Goal: Register for event/course

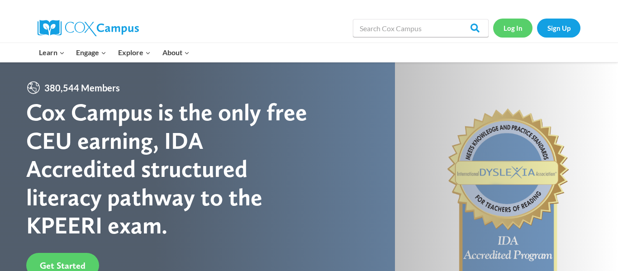
click at [505, 32] on link "Log In" at bounding box center [512, 28] width 39 height 19
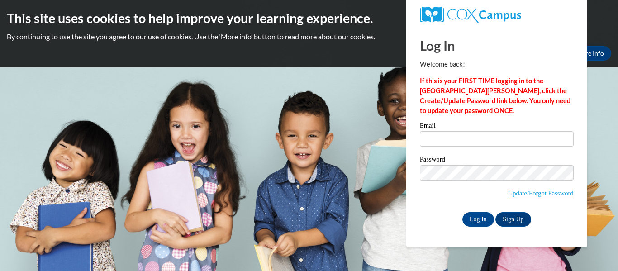
type input "[EMAIL_ADDRESS][DOMAIN_NAME]"
click at [476, 219] on input "Log In" at bounding box center [478, 219] width 32 height 14
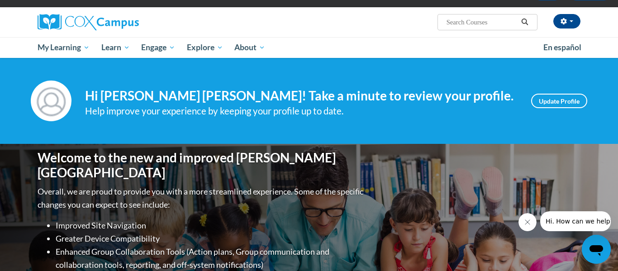
scroll to position [59, 0]
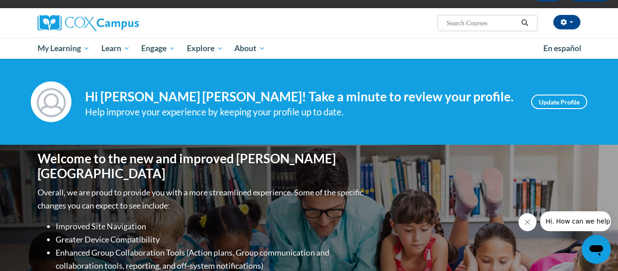
click at [460, 21] on input "Search..." at bounding box center [482, 23] width 72 height 11
type input "systematic and explicit instruction"
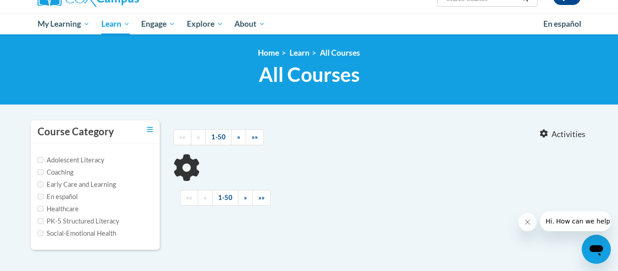
type input "systematic and explicit instruction"
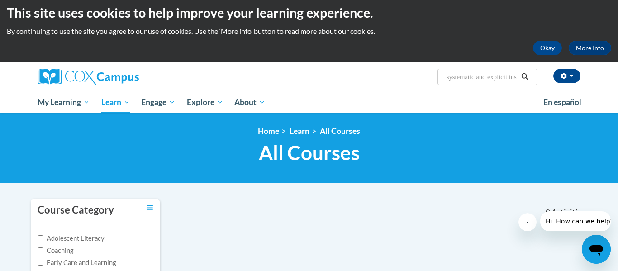
scroll to position [2, 0]
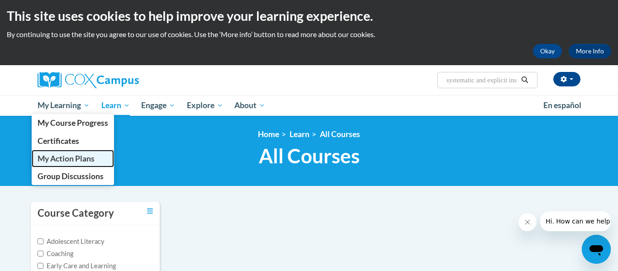
click at [76, 163] on span "My Action Plans" at bounding box center [66, 159] width 57 height 10
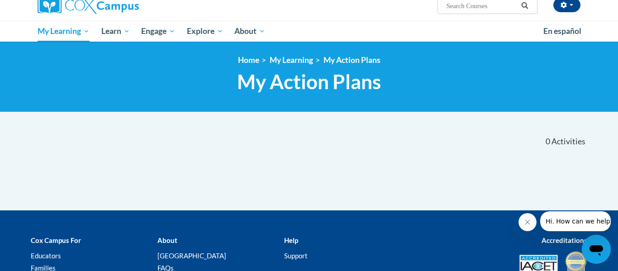
click at [459, 10] on input "Search..." at bounding box center [482, 5] width 72 height 11
type input "systematic"
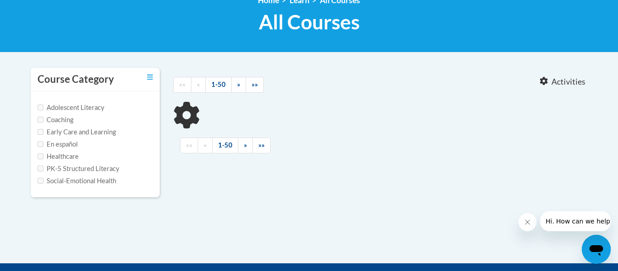
type input "systematic"
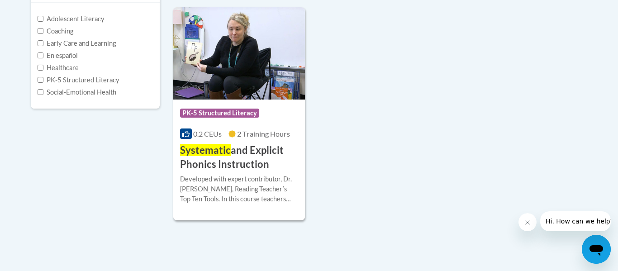
scroll to position [228, 0]
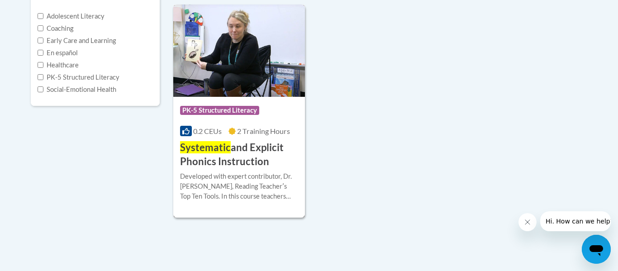
click at [231, 150] on h3 "Systematic and Explicit Phonics Instruction" at bounding box center [239, 155] width 118 height 28
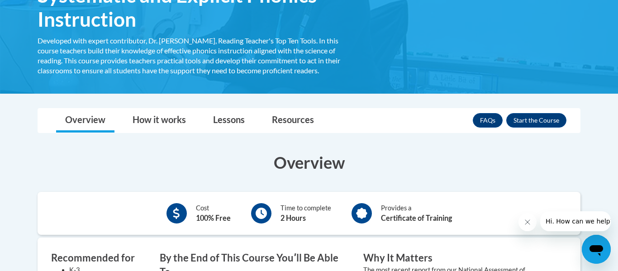
scroll to position [176, 0]
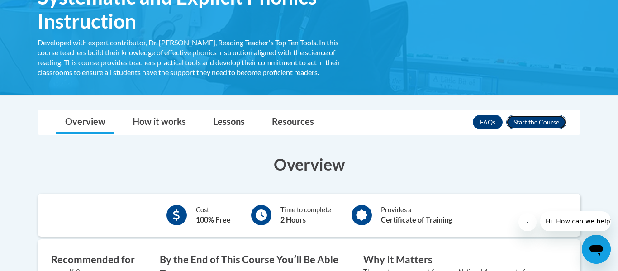
click at [527, 122] on button "Enroll" at bounding box center [536, 122] width 60 height 14
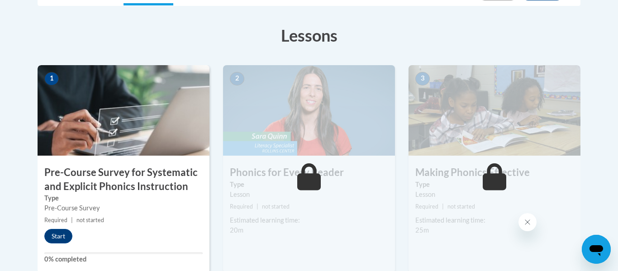
scroll to position [244, 0]
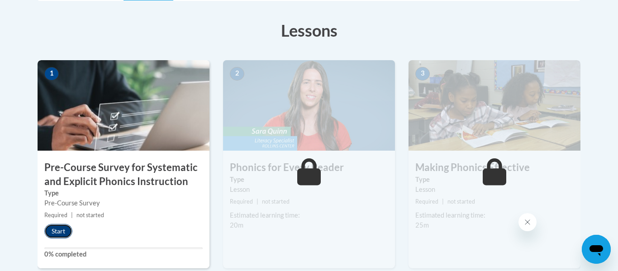
click at [65, 232] on button "Start" at bounding box center [58, 231] width 28 height 14
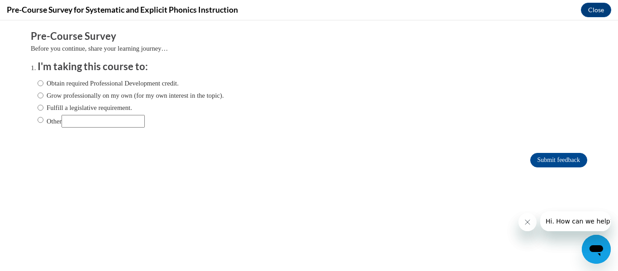
scroll to position [0, 0]
click at [41, 107] on input "Fulfill a legislative requirement." at bounding box center [41, 108] width 6 height 10
radio input "true"
click at [538, 157] on input "Submit feedback" at bounding box center [558, 160] width 57 height 14
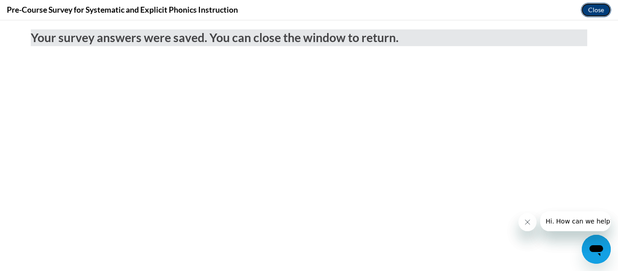
click at [594, 10] on button "Close" at bounding box center [596, 10] width 30 height 14
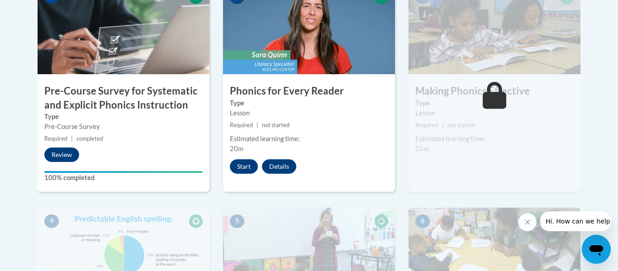
scroll to position [321, 0]
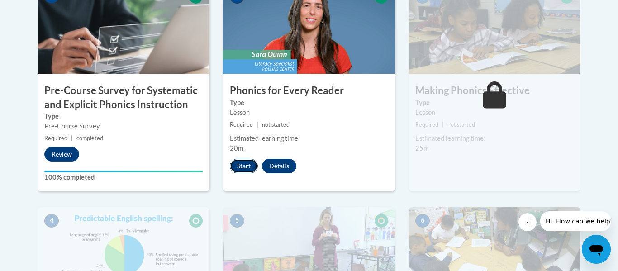
click at [241, 165] on button "Start" at bounding box center [244, 166] width 28 height 14
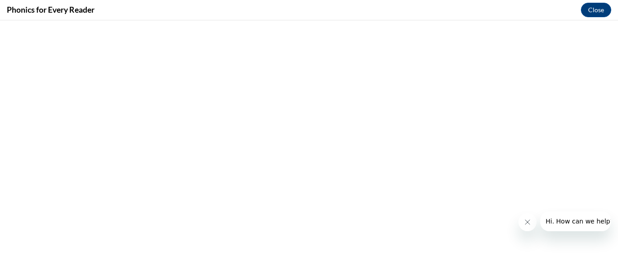
click at [523, 220] on button "Close message from company" at bounding box center [528, 222] width 18 height 18
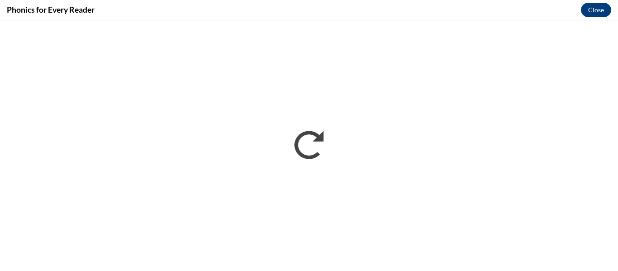
scroll to position [0, 0]
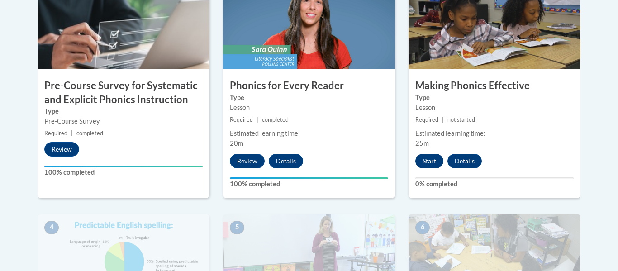
scroll to position [328, 0]
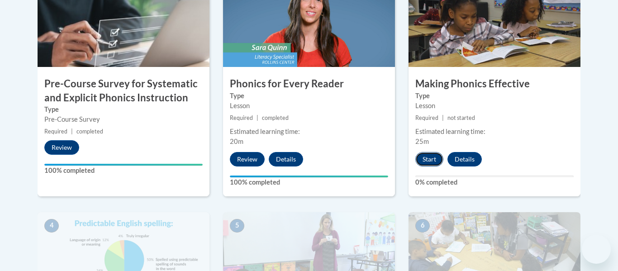
click at [429, 160] on button "Start" at bounding box center [429, 159] width 28 height 14
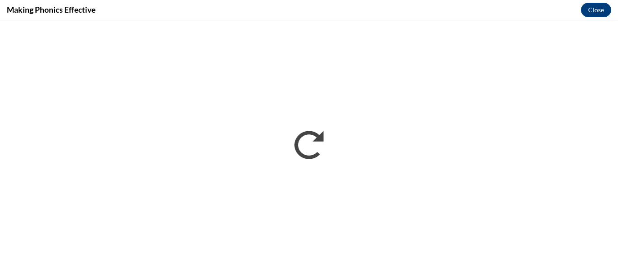
scroll to position [0, 0]
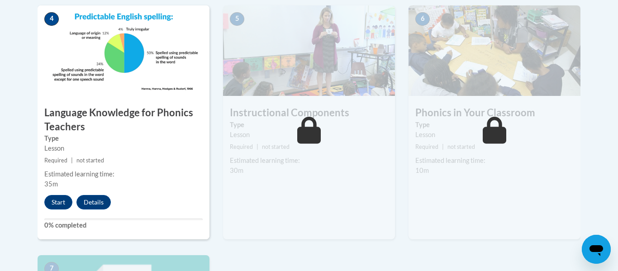
scroll to position [537, 0]
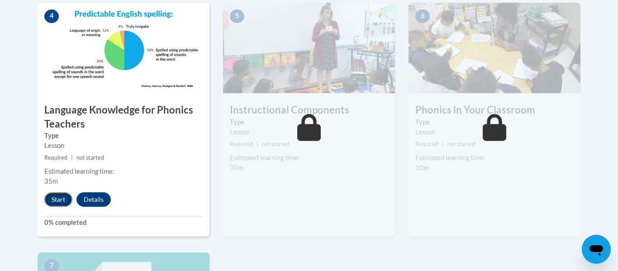
click at [62, 197] on button "Start" at bounding box center [58, 199] width 28 height 14
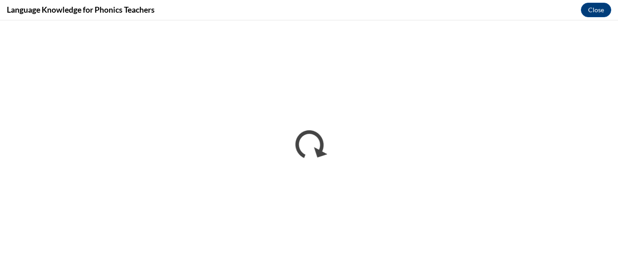
scroll to position [0, 0]
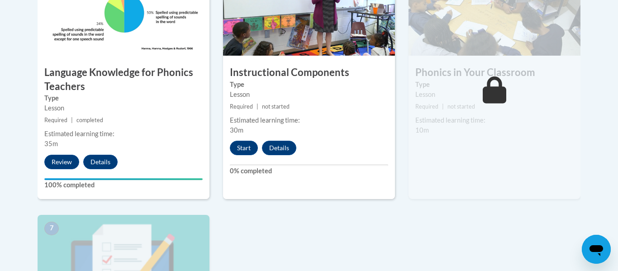
scroll to position [595, 0]
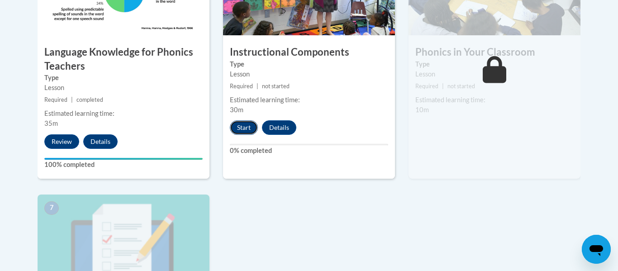
click at [237, 126] on button "Start" at bounding box center [244, 127] width 28 height 14
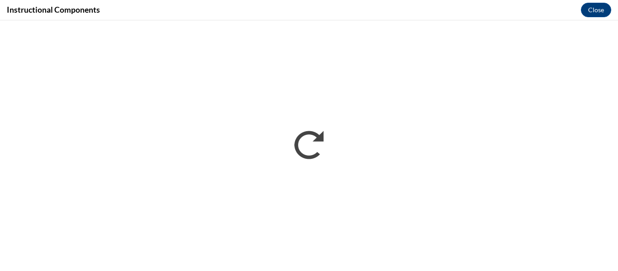
scroll to position [0, 0]
